Goal: Find contact information: Find contact information

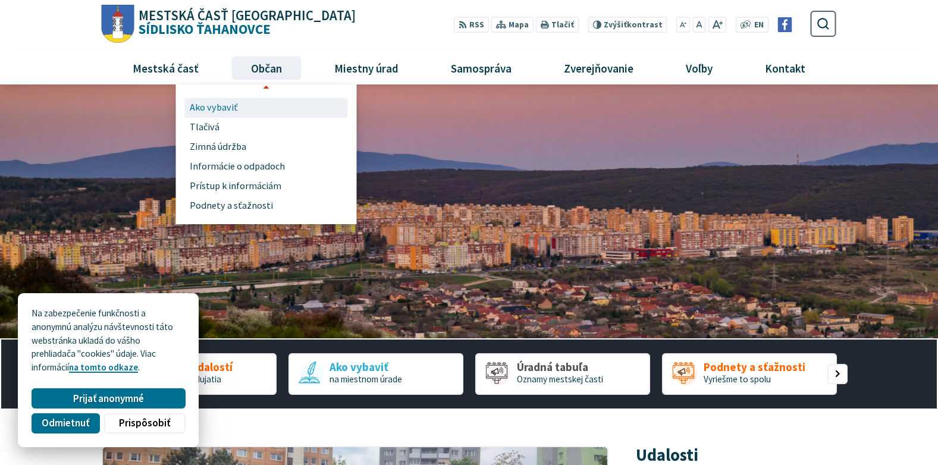
click at [241, 108] on link "Ako vybaviť" at bounding box center [266, 108] width 153 height 20
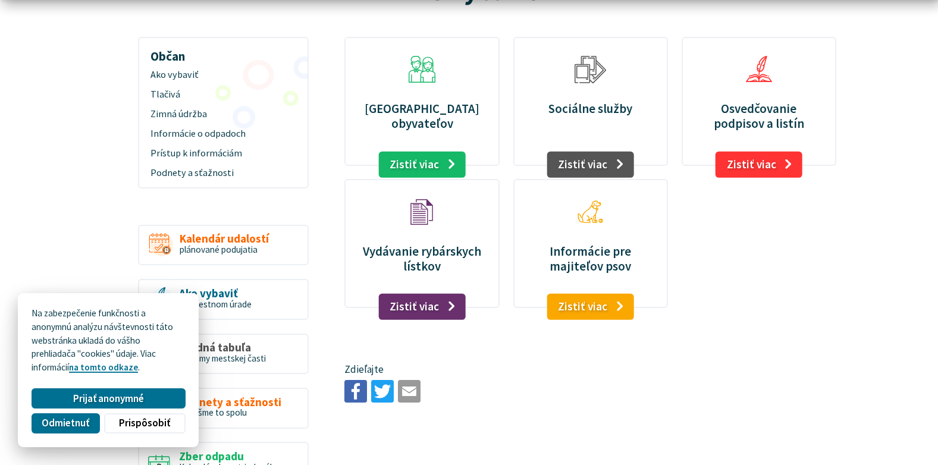
scroll to position [178, 0]
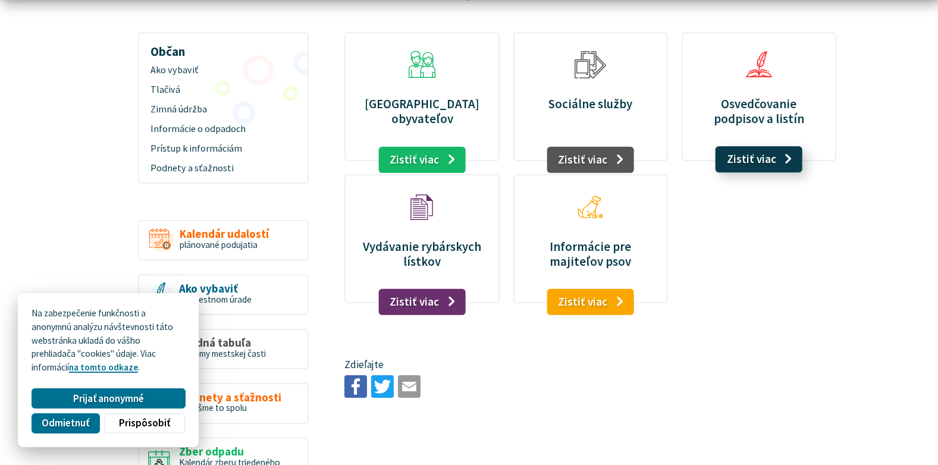
click at [771, 157] on link "Zistiť viac" at bounding box center [759, 159] width 87 height 26
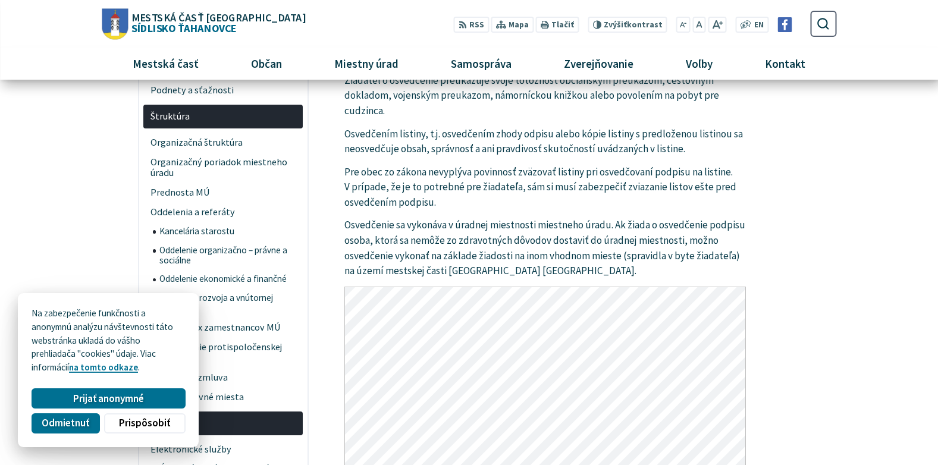
scroll to position [416, 0]
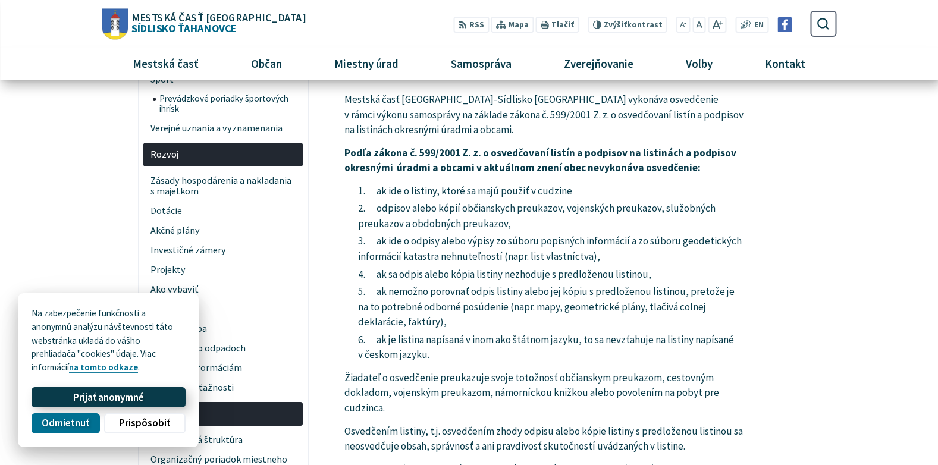
click at [131, 393] on span "Prijať anonymné" at bounding box center [108, 397] width 71 height 12
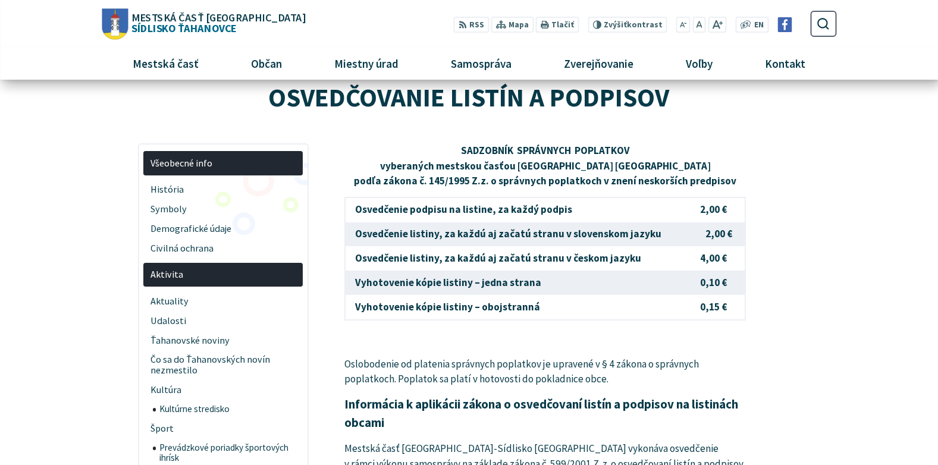
scroll to position [0, 0]
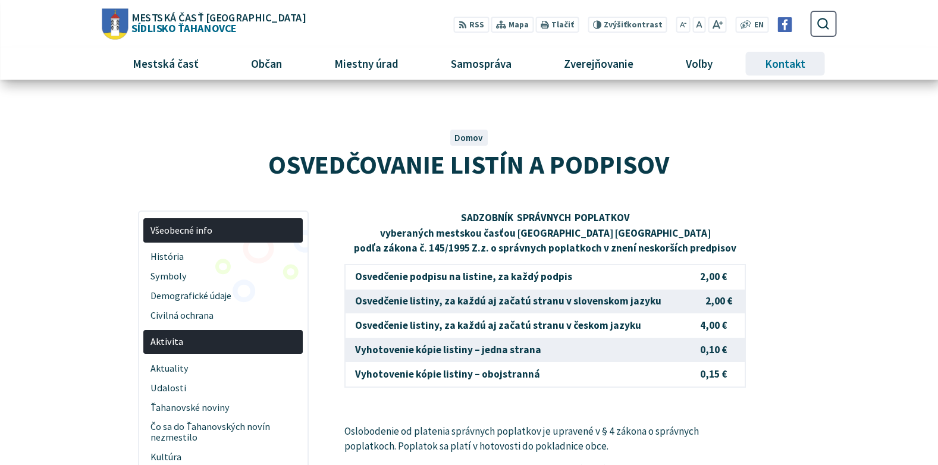
click at [765, 68] on span "Kontakt" at bounding box center [785, 64] width 49 height 32
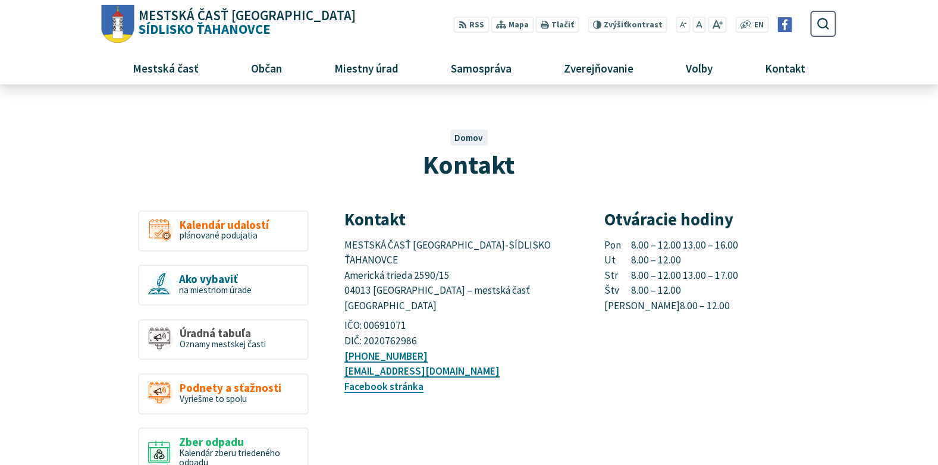
click at [679, 260] on p "Pon 8.00 – 12.00 13.00 – 16.00 Ut 8.00 – 12.00 Str 8.00 – 12.00 13.00 – 17.00 Š…" at bounding box center [720, 276] width 232 height 76
click at [694, 277] on p "Pon 8.00 – 12.00 13.00 – 16.00 Ut 8.00 – 12.00 Str 8.00 – 12.00 13.00 – 17.00 Š…" at bounding box center [720, 276] width 232 height 76
click at [707, 273] on p "Pon 8.00 – 12.00 13.00 – 16.00 Ut 8.00 – 12.00 Str 8.00 – 12.00 13.00 – 17.00 Š…" at bounding box center [720, 276] width 232 height 76
click at [715, 247] on p "Pon 8.00 – 12.00 13.00 – 16.00 Ut 8.00 – 12.00 Str 8.00 – 12.00 13.00 – 17.00 Š…" at bounding box center [720, 276] width 232 height 76
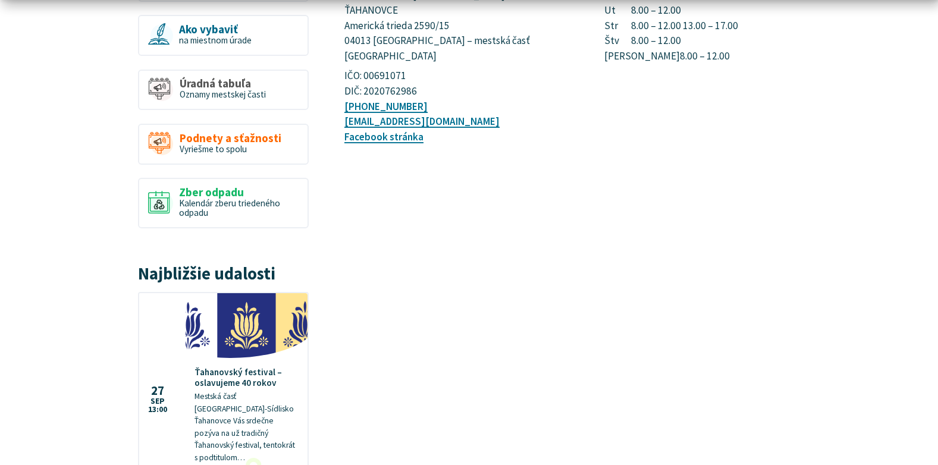
scroll to position [416, 0]
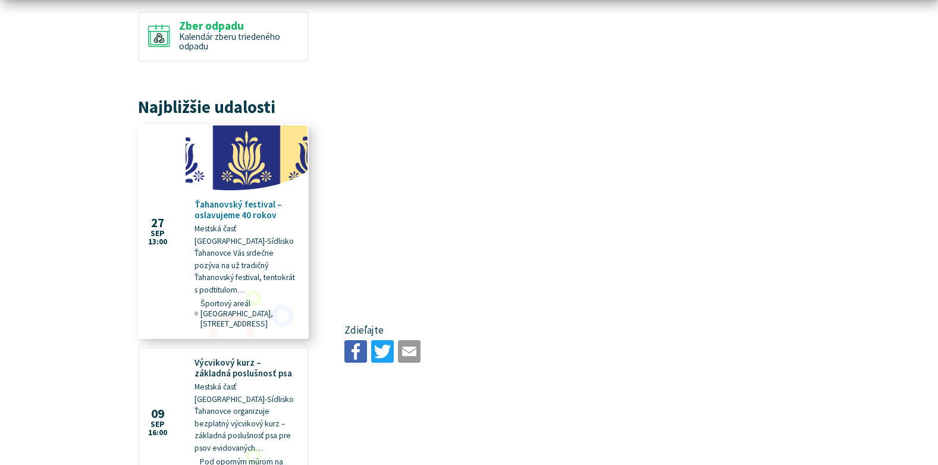
click at [224, 227] on p "Mestská časť [GEOGRAPHIC_DATA]-Sídlisko Ťahanovce Vás srdečne pozýva na už trad…" at bounding box center [247, 259] width 104 height 73
